Goal: Task Accomplishment & Management: Use online tool/utility

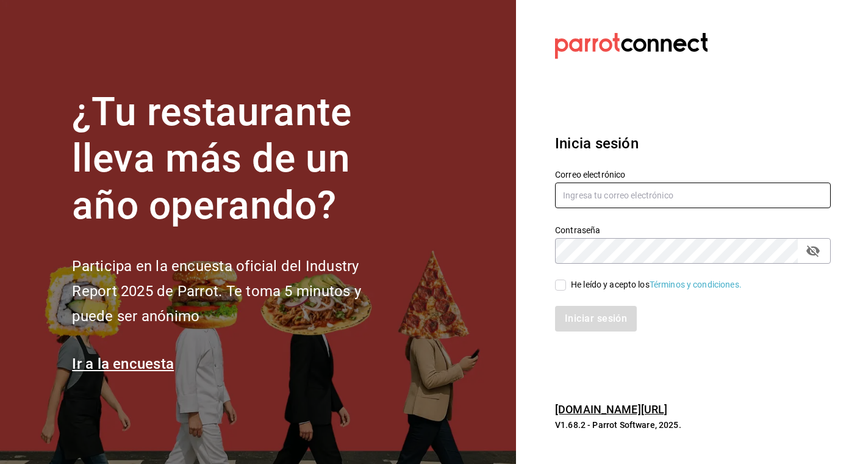
click at [605, 194] on input "text" at bounding box center [693, 195] width 276 height 26
type input "[EMAIL_ADDRESS][DOMAIN_NAME]"
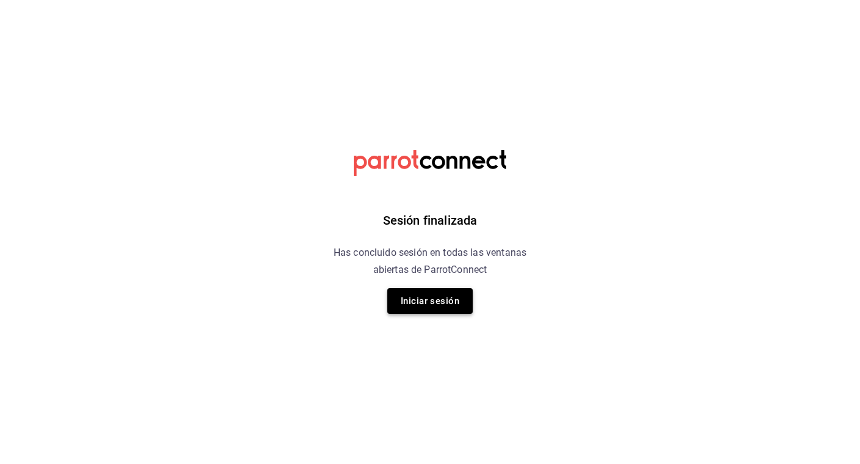
click at [425, 301] on button "Iniciar sesión" at bounding box center [430, 301] width 85 height 26
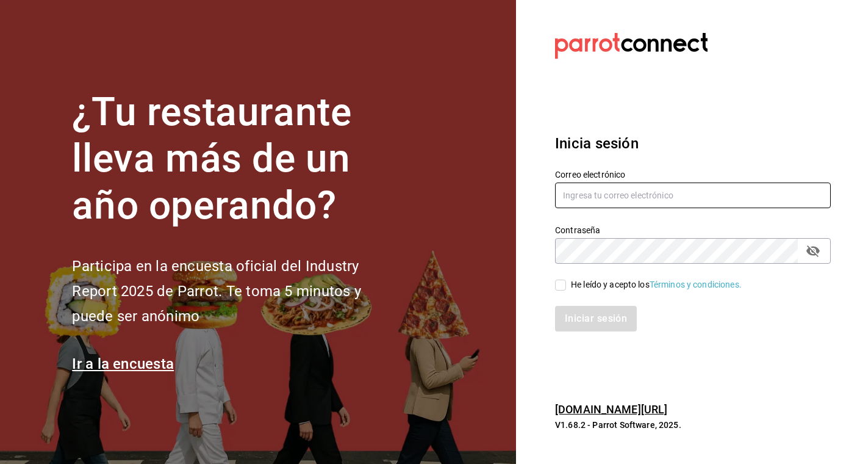
click at [630, 195] on input "text" at bounding box center [693, 195] width 276 height 26
type input "[EMAIL_ADDRESS][DOMAIN_NAME]"
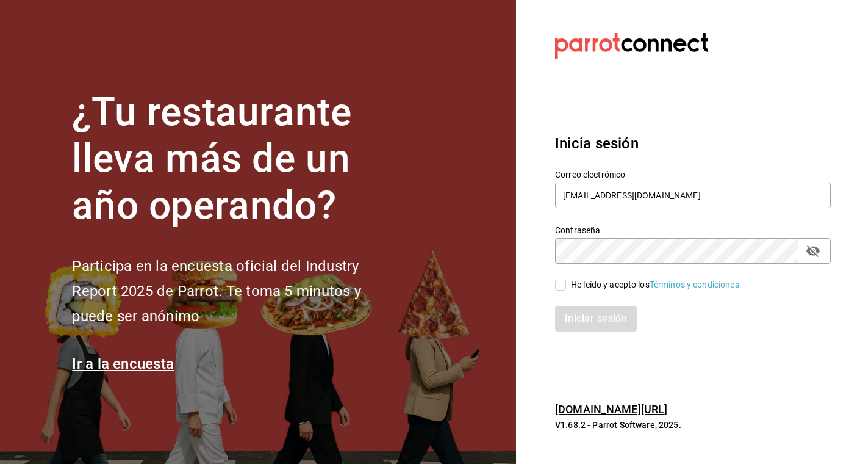
click at [820, 252] on icon "passwordField" at bounding box center [813, 250] width 15 height 15
click at [563, 284] on input "He leído y acepto los Términos y condiciones." at bounding box center [560, 284] width 11 height 11
checkbox input "true"
click at [588, 322] on button "Iniciar sesión" at bounding box center [596, 319] width 83 height 26
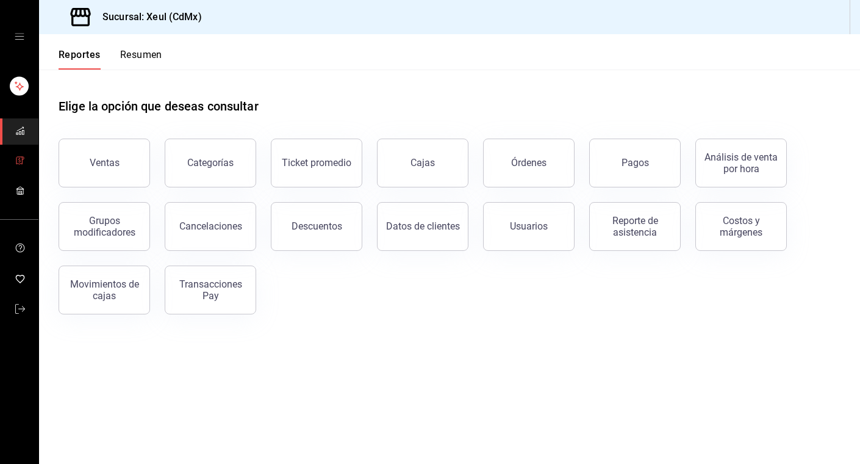
click at [19, 167] on span "mailbox folders" at bounding box center [20, 161] width 10 height 16
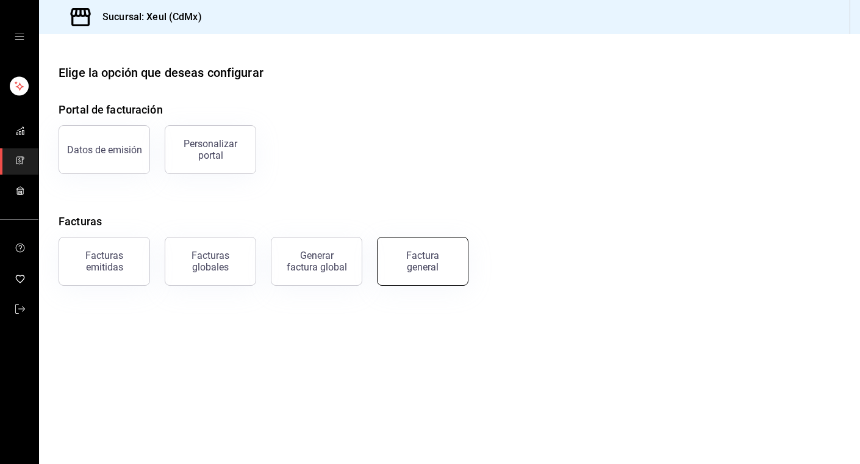
click at [419, 268] on div "Factura general" at bounding box center [422, 261] width 61 height 23
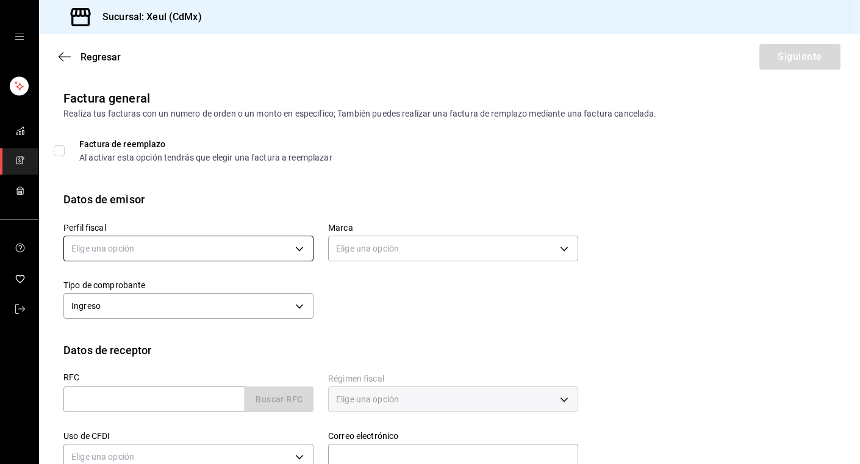
click at [302, 251] on body "Sucursal: Xeul (CdMx) Regresar Siguiente Factura general Realiza tus facturas c…" at bounding box center [430, 232] width 860 height 464
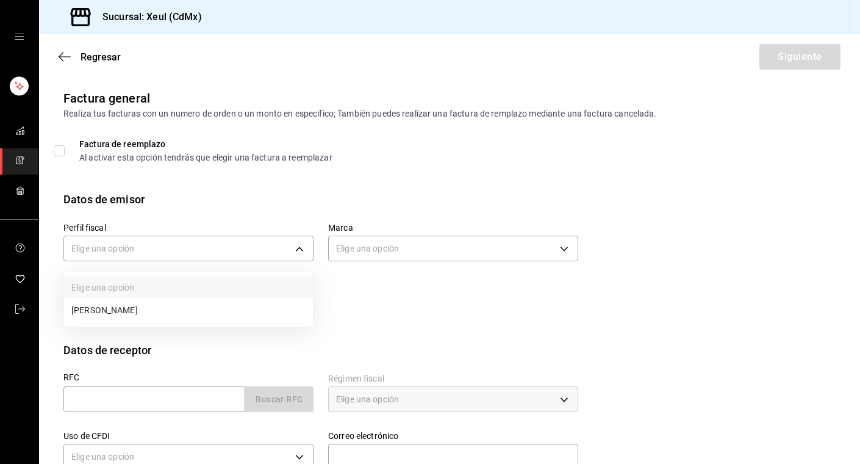
click at [161, 308] on li "SEUNG MOOK LEE" at bounding box center [188, 310] width 249 height 23
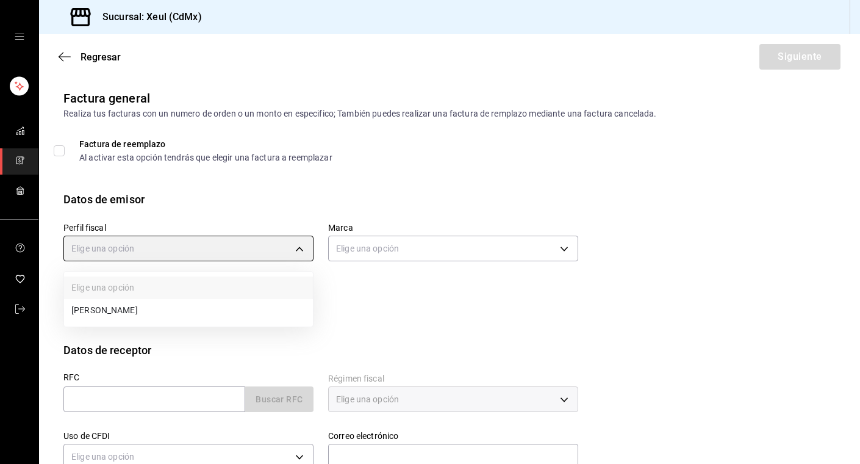
type input "554c110a-18dd-44f3-977d-186ab1f95351"
type input "556c56df-7d38-43a9-98c1-84be39c4f433"
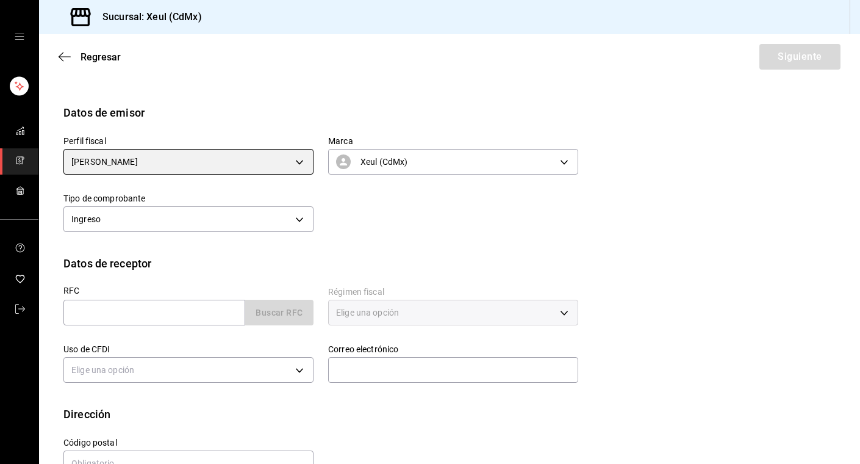
scroll to position [120, 0]
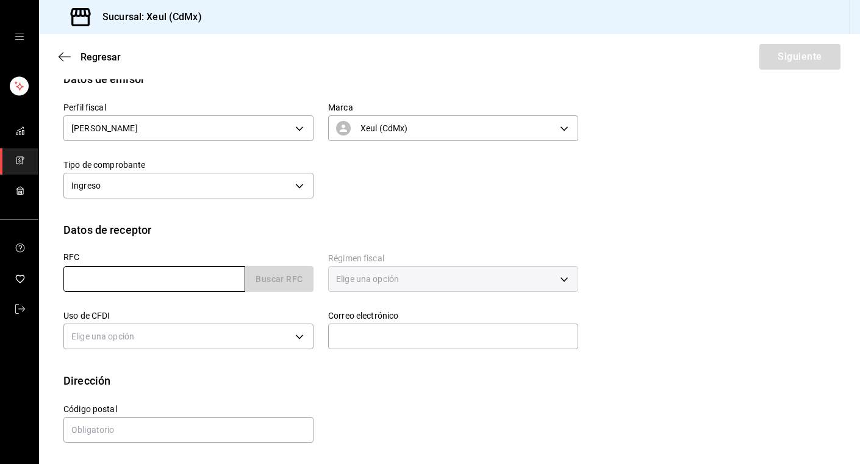
click at [143, 276] on input "text" at bounding box center [154, 279] width 182 height 26
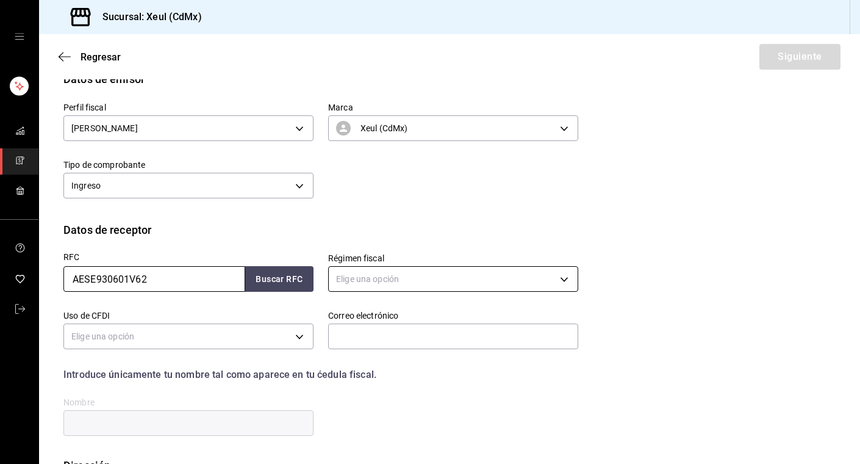
type input "AESE930601V62"
click at [411, 275] on body "Sucursal: Xeul (CdMx) Regresar Siguiente Factura general Realiza tus facturas c…" at bounding box center [430, 232] width 860 height 464
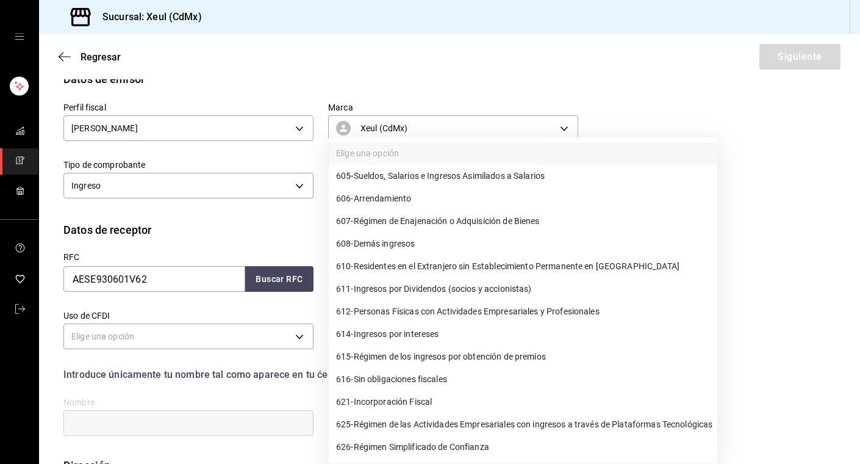
click at [411, 202] on span "606 - Arrendamiento" at bounding box center [373, 198] width 75 height 13
type input "606"
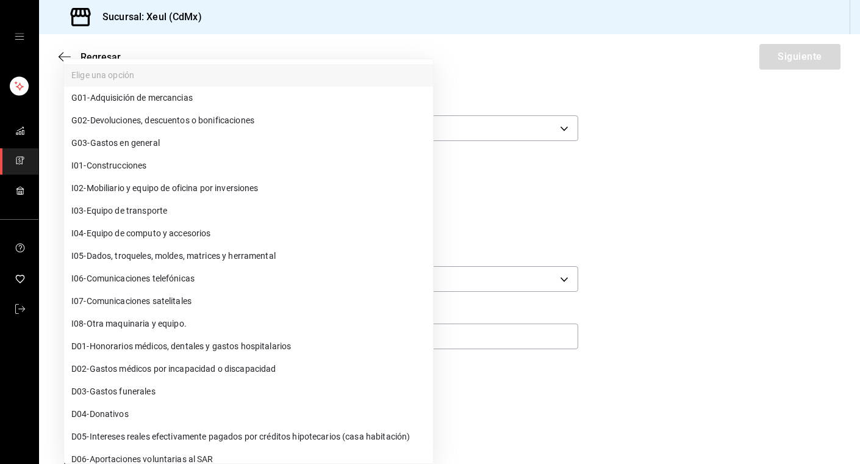
click at [294, 341] on body "Sucursal: Xeul (CdMx) Regresar Siguiente Factura general Realiza tus facturas c…" at bounding box center [430, 232] width 860 height 464
click at [141, 146] on span "G03 - Gastos en general" at bounding box center [115, 143] width 88 height 13
type input "G03"
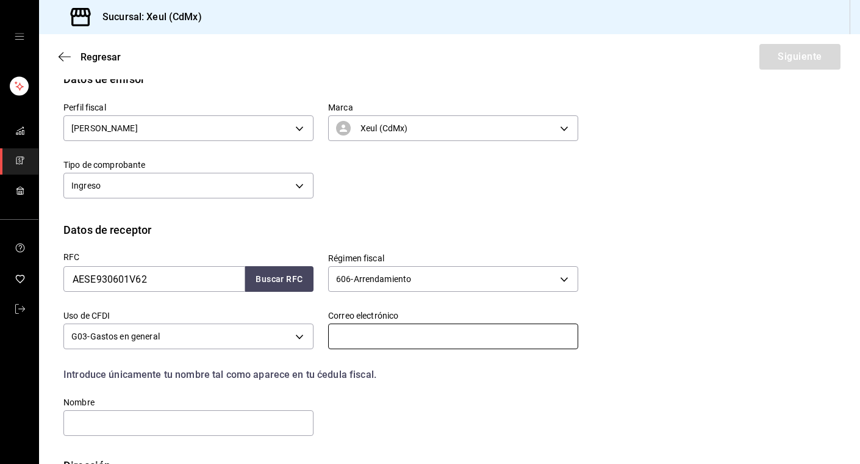
click at [401, 337] on input "text" at bounding box center [453, 336] width 250 height 26
type input "eranderiarreguin@ascg.mx"
click at [217, 426] on input "text" at bounding box center [188, 423] width 250 height 26
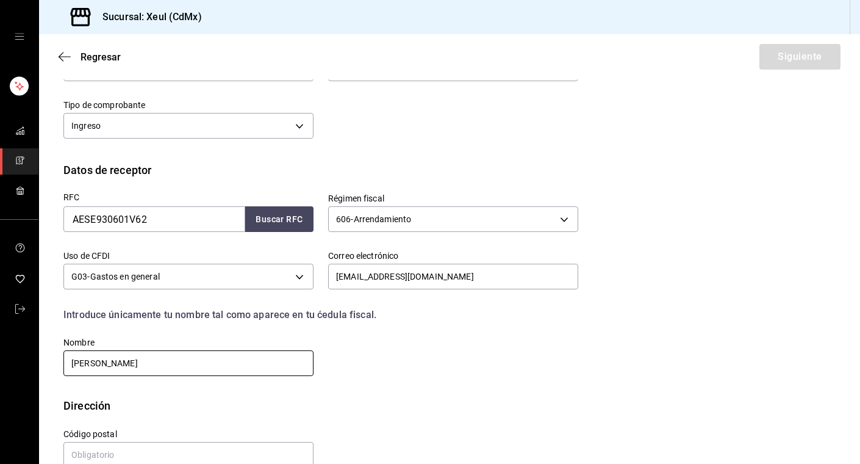
scroll to position [205, 0]
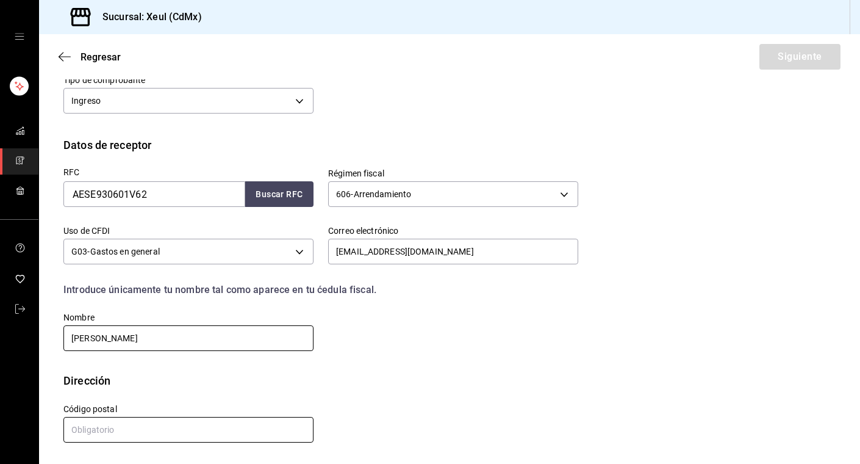
type input "ERANDERI YURIXHI ARREGUIN SANCHEZ"
click at [192, 425] on input "text" at bounding box center [188, 430] width 250 height 26
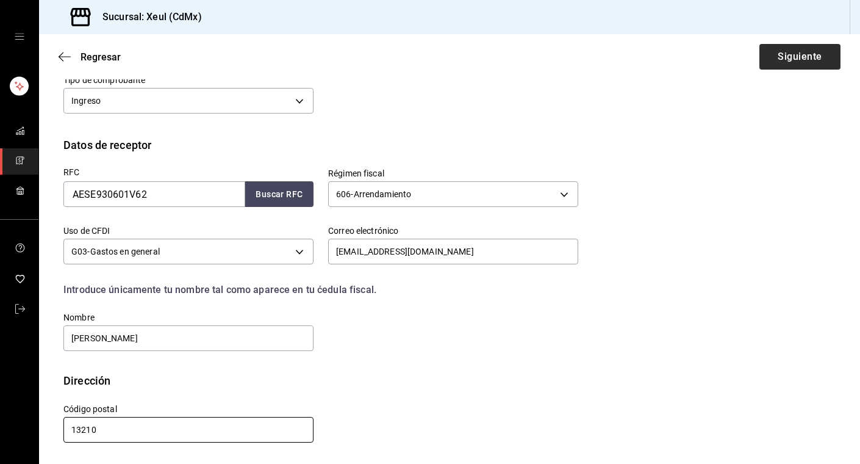
type input "13210"
click at [794, 52] on button "Siguiente" at bounding box center [800, 57] width 81 height 26
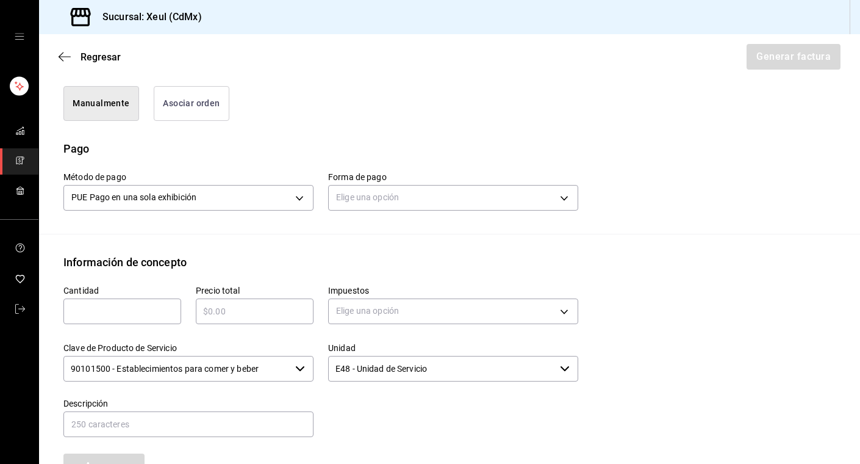
scroll to position [341, 0]
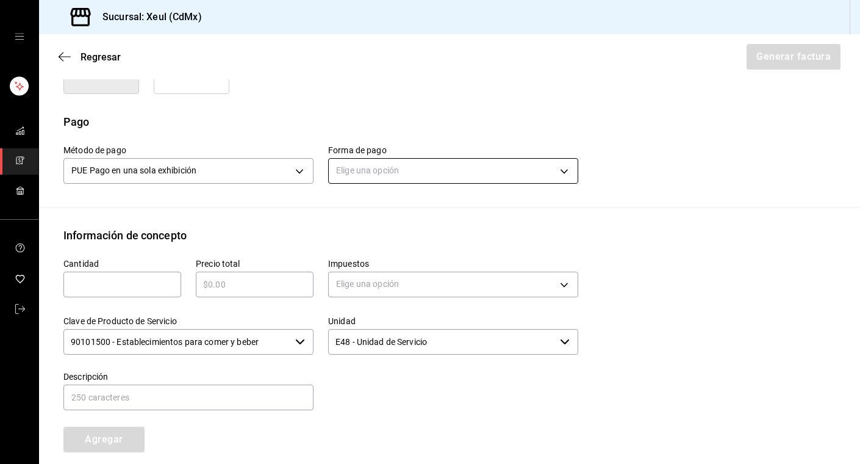
click at [445, 170] on body "Sucursal: Xeul (CdMx) Regresar Generar factura Emisor Perfil fiscal SEUNG MOOK …" at bounding box center [430, 232] width 860 height 464
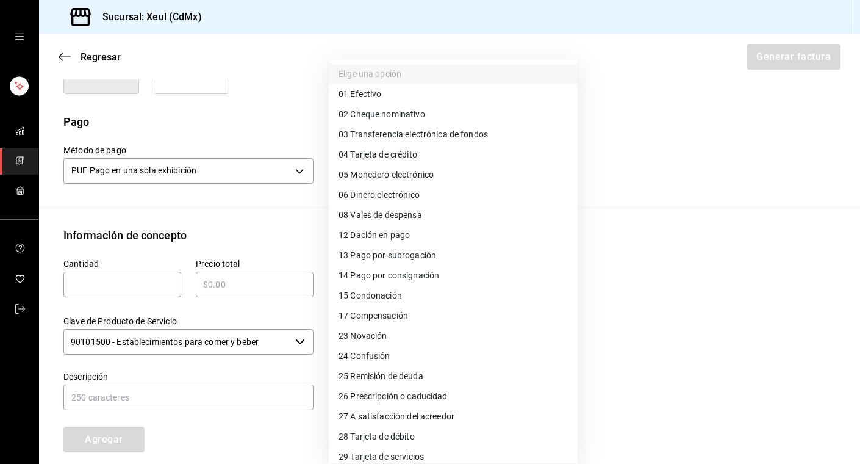
click at [384, 158] on span "04 Tarjeta de crédito" at bounding box center [378, 154] width 79 height 13
type input "04"
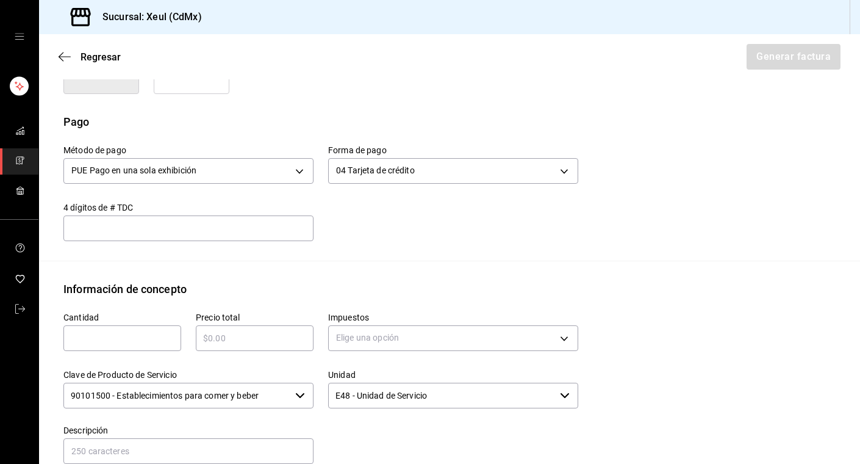
click at [111, 338] on input "text" at bounding box center [122, 338] width 118 height 15
type input "1"
click at [261, 330] on div "​" at bounding box center [255, 338] width 118 height 26
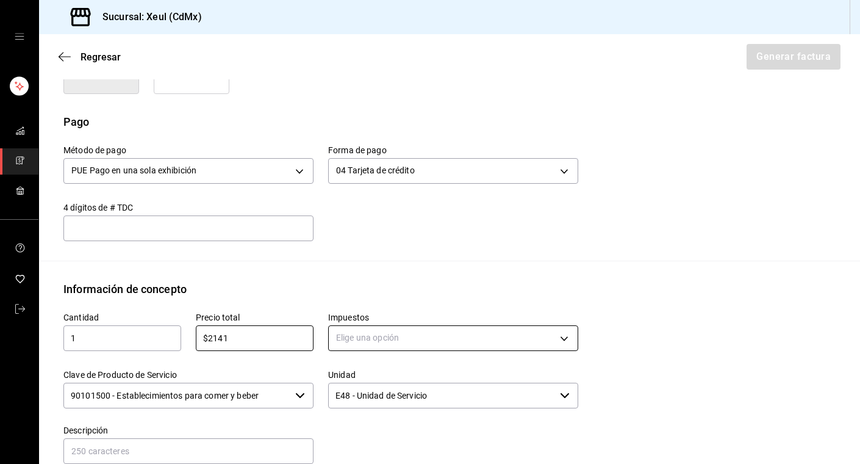
type input "$2141"
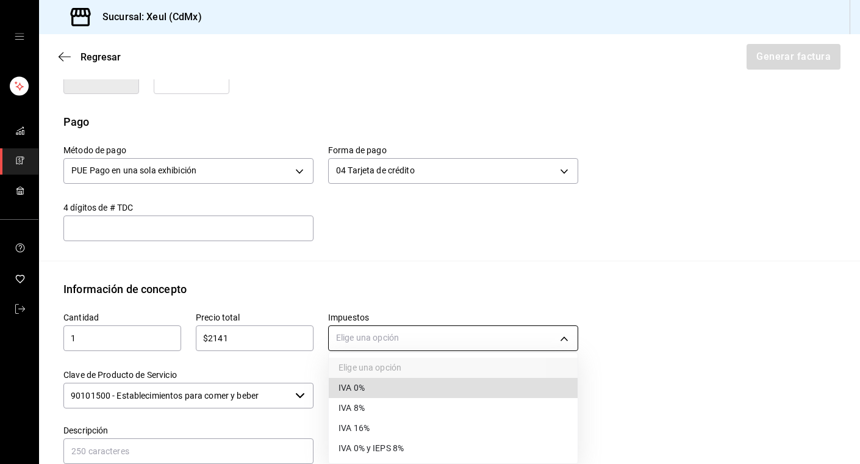
click at [391, 341] on body "Sucursal: Xeul (CdMx) Regresar Generar factura Emisor Perfil fiscal SEUNG MOOK …" at bounding box center [430, 232] width 860 height 464
click at [378, 432] on li "IVA 16%" at bounding box center [453, 428] width 249 height 20
type input "IVA_16"
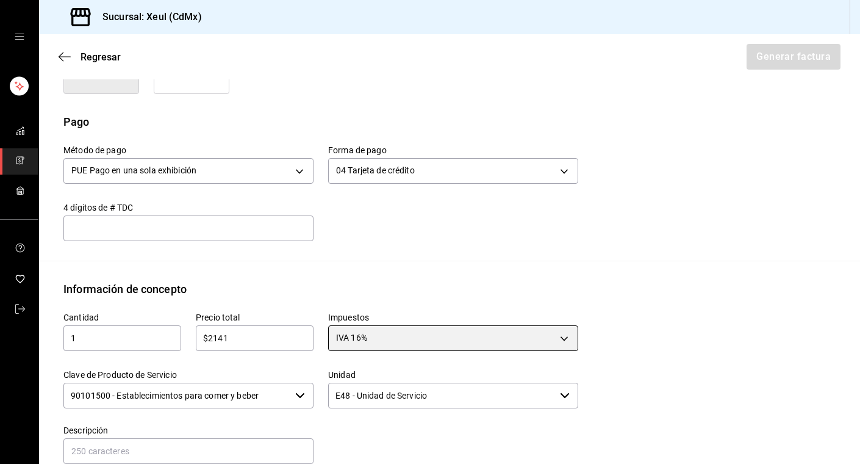
scroll to position [546, 0]
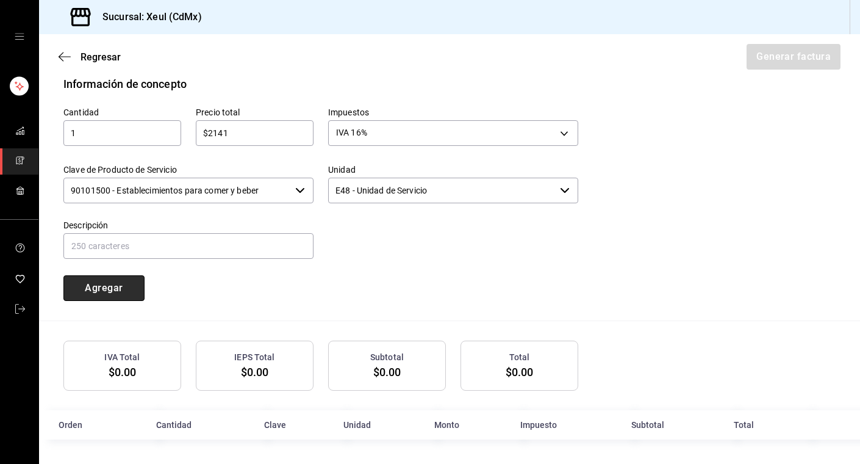
click at [106, 288] on button "Agregar" at bounding box center [103, 288] width 81 height 26
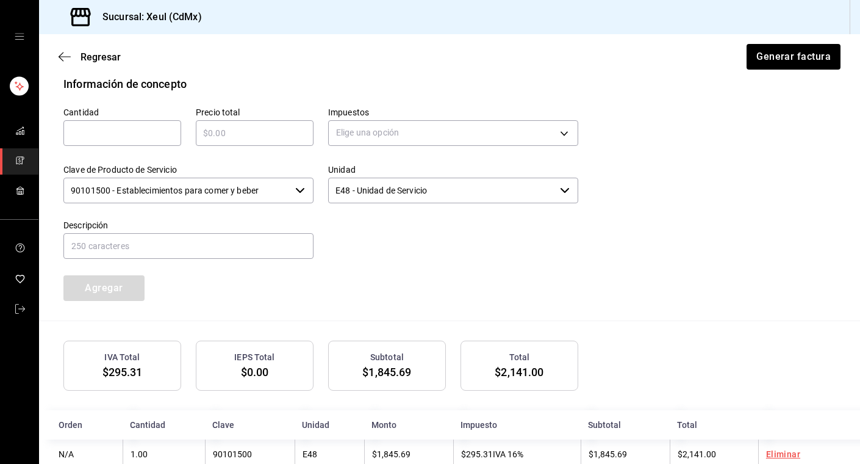
scroll to position [575, 0]
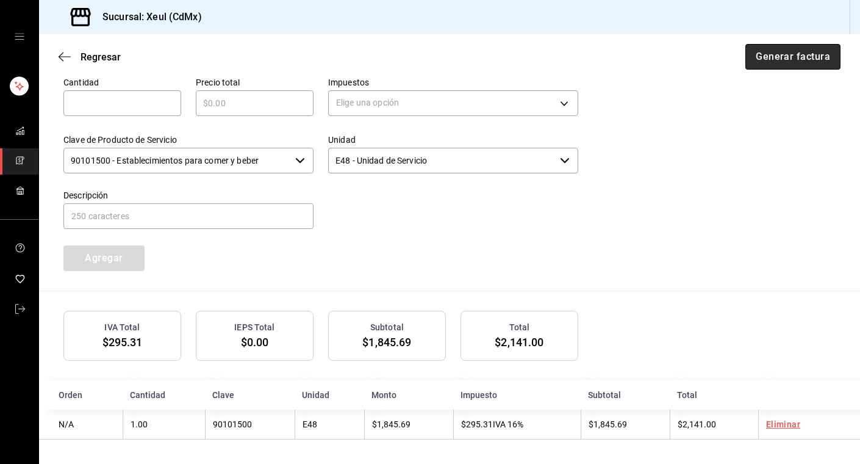
click at [777, 58] on button "Generar factura" at bounding box center [793, 57] width 95 height 26
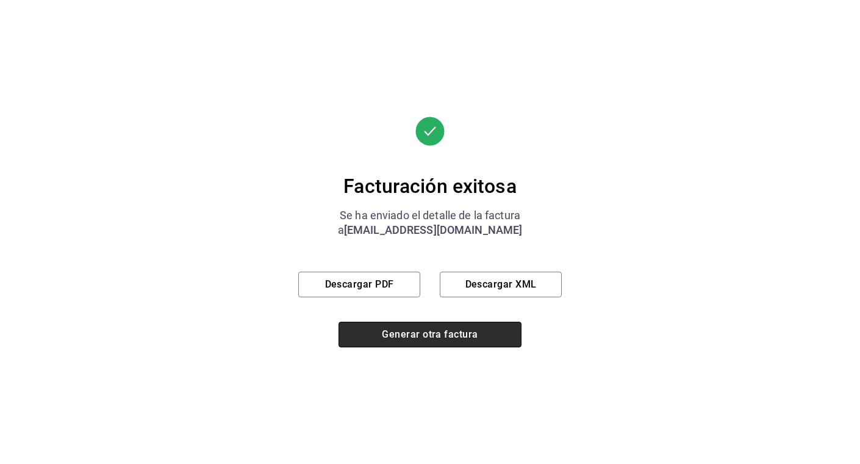
click at [410, 339] on button "Generar otra factura" at bounding box center [430, 335] width 183 height 26
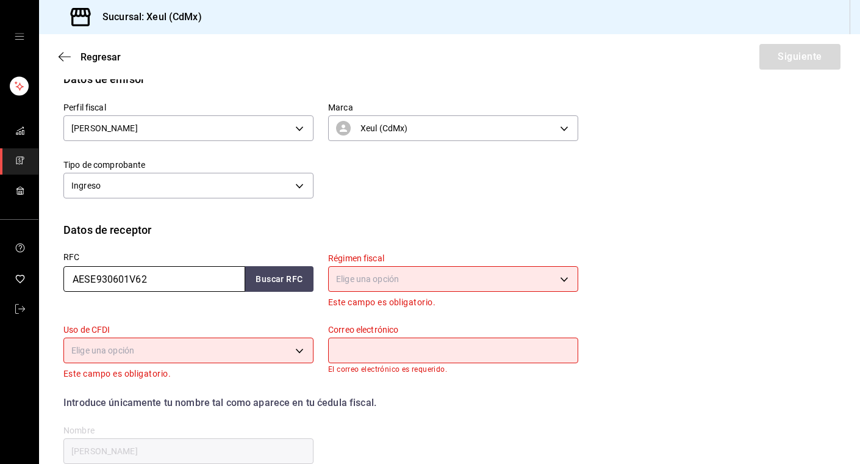
drag, startPoint x: 168, startPoint y: 281, endPoint x: 49, endPoint y: 283, distance: 119.6
click at [49, 283] on div "RFC AESE930601V62 Buscar RFC" at bounding box center [181, 273] width 265 height 71
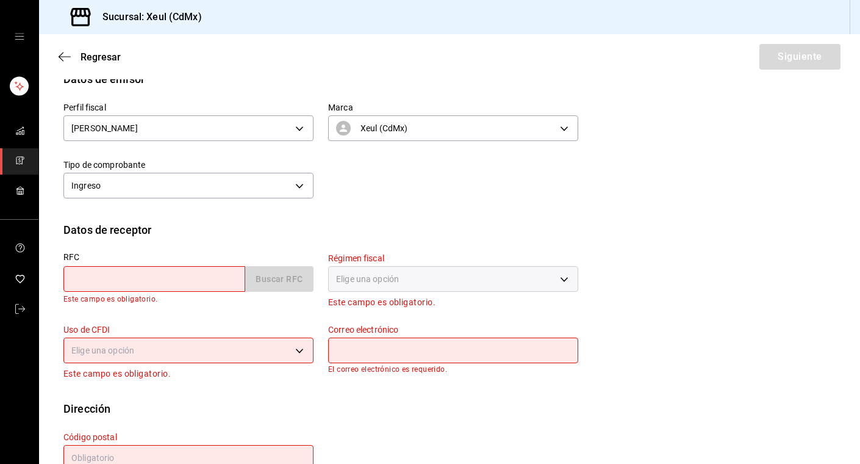
click at [455, 226] on div "Datos de receptor" at bounding box center [449, 230] width 773 height 16
click at [327, 410] on div "Dirección" at bounding box center [449, 408] width 773 height 16
